Goal: Find specific page/section: Find specific page/section

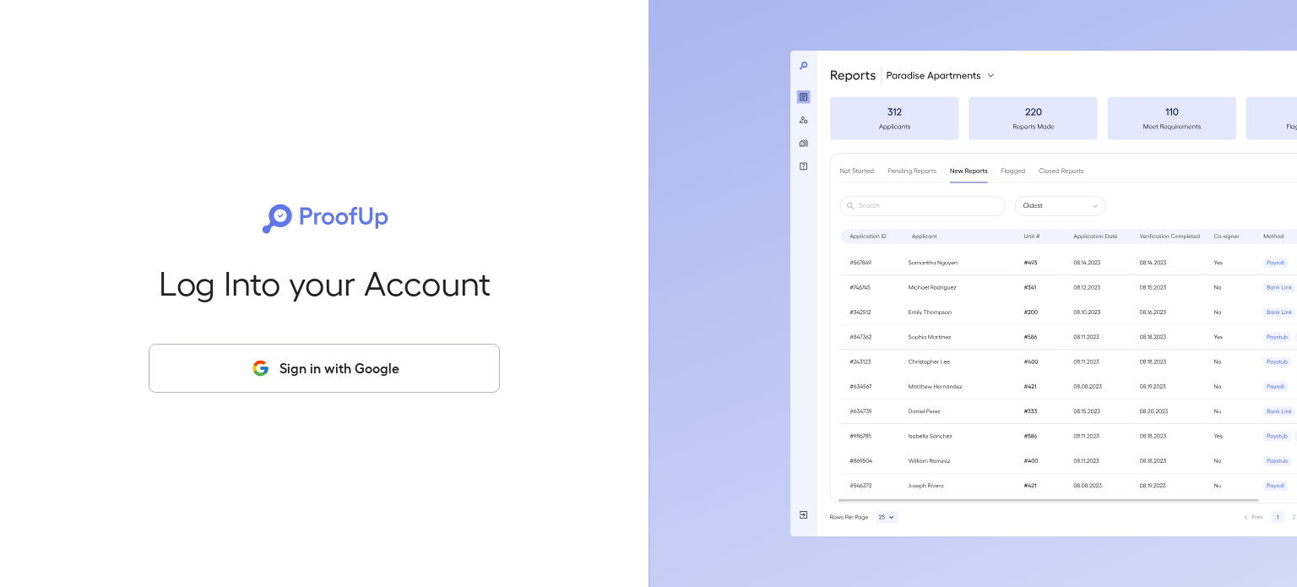
click at [329, 398] on div "Log Into your Account Sign in with Google" at bounding box center [324, 293] width 594 height 587
click at [331, 365] on button "Sign in with Google" at bounding box center [324, 368] width 351 height 49
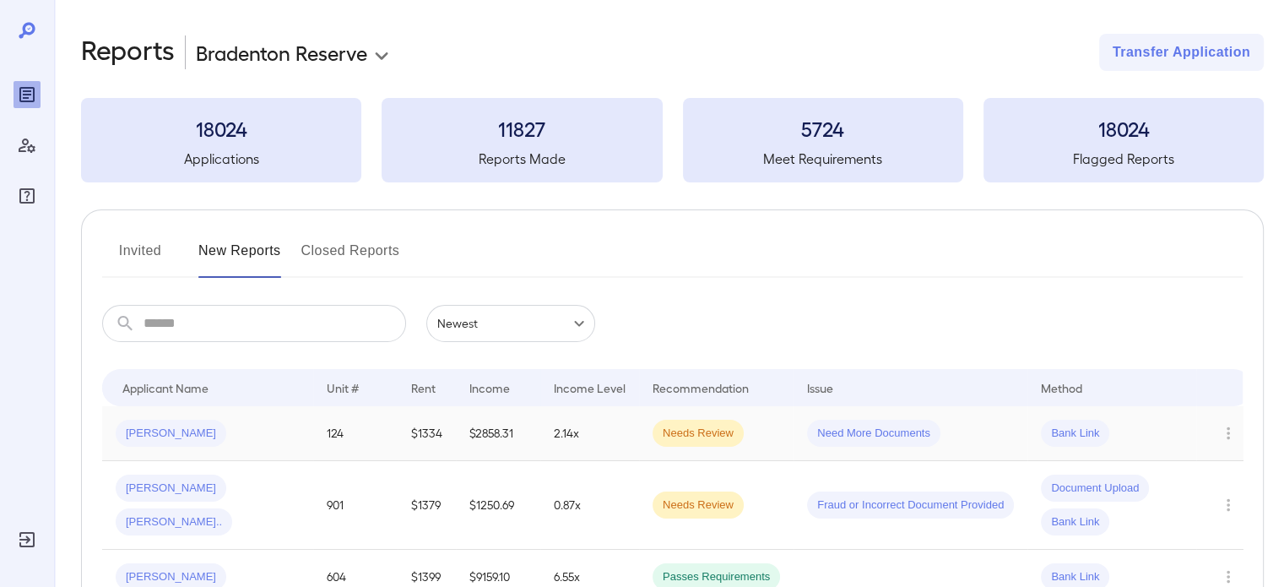
click at [994, 431] on td "Need More Documents" at bounding box center [911, 433] width 234 height 55
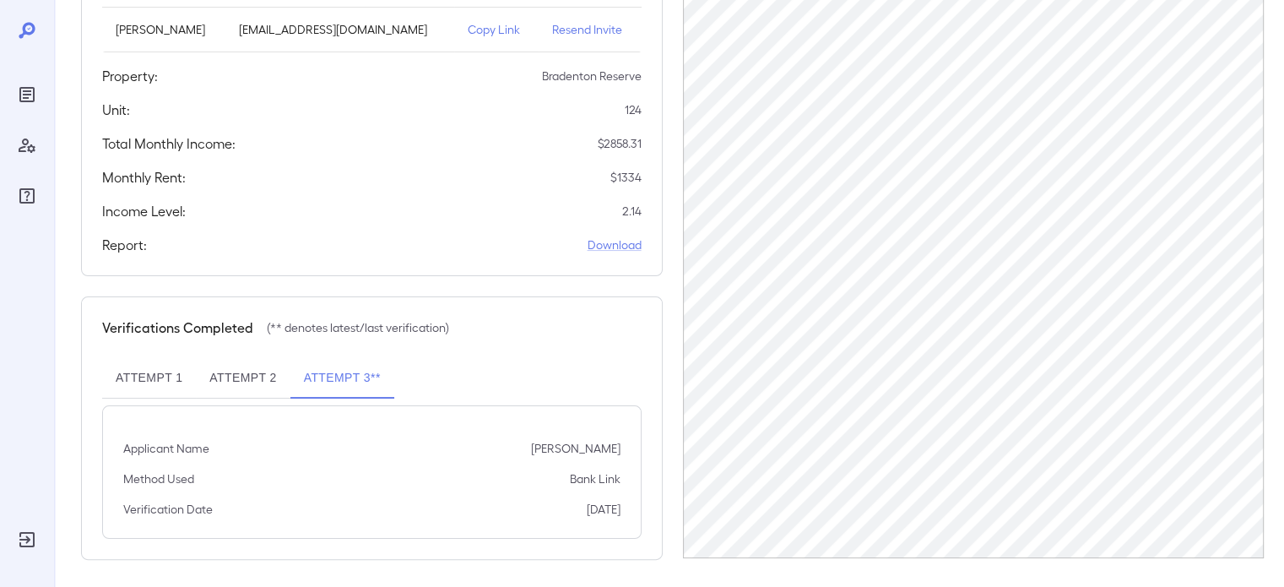
scroll to position [259, 0]
